Goal: Obtain resource: Download file/media

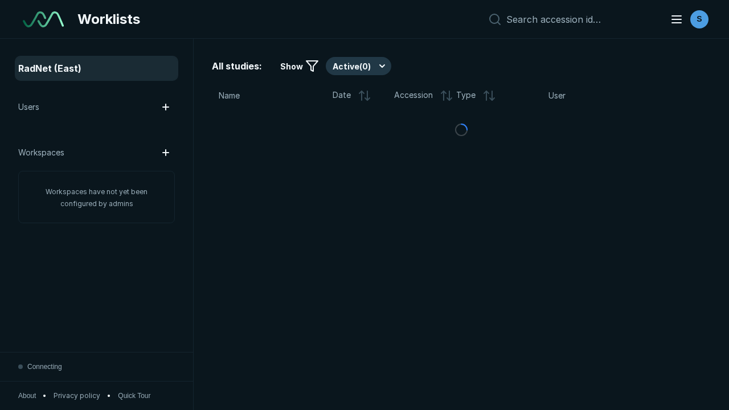
scroll to position [3111, 4745]
